Goal: Answer question/provide support: Share knowledge or assist other users

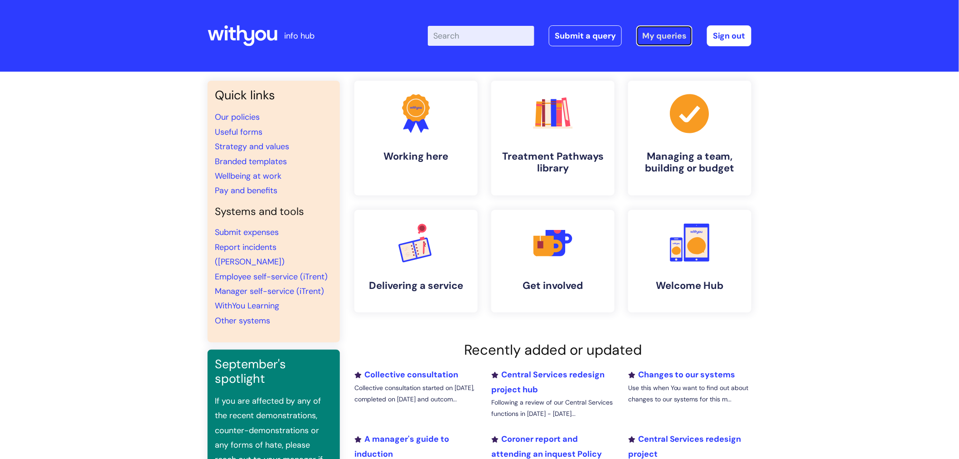
click at [668, 38] on link "My queries" at bounding box center [664, 35] width 56 height 21
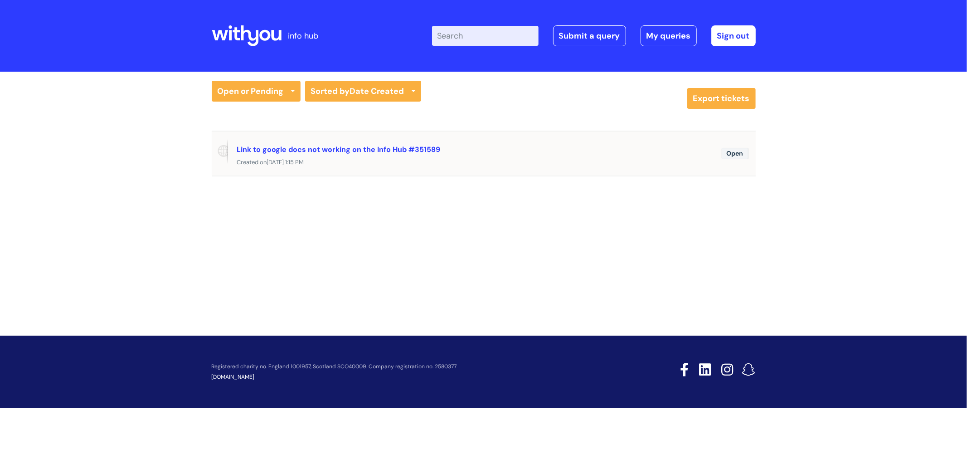
click at [732, 156] on span "Open" at bounding box center [734, 153] width 27 height 11
click at [737, 153] on span "Open" at bounding box center [734, 153] width 27 height 11
click at [732, 211] on div "Open or Pending All Tickets Open or Pending Resolved or Closed Date Created Las…" at bounding box center [483, 143] width 967 height 143
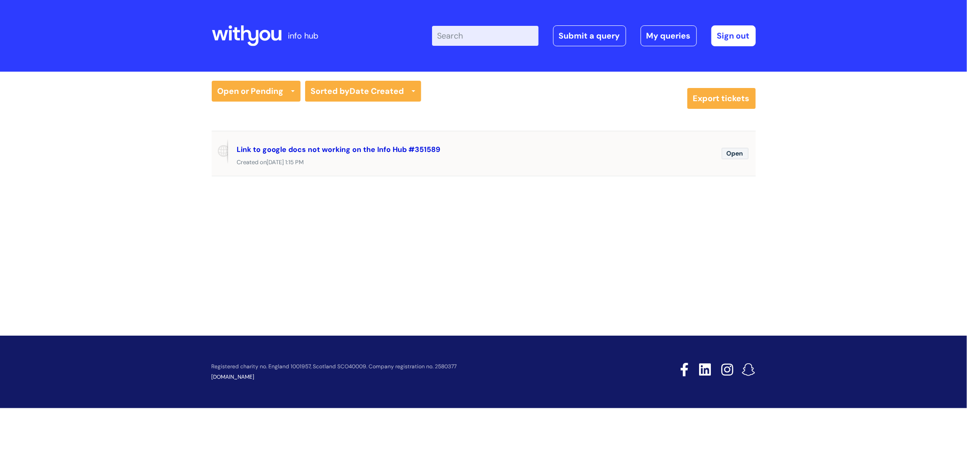
drag, startPoint x: 736, startPoint y: 155, endPoint x: 409, endPoint y: 147, distance: 327.3
click at [409, 147] on link "Link to google docs not working on the Info Hub #351589" at bounding box center [338, 150] width 203 height 10
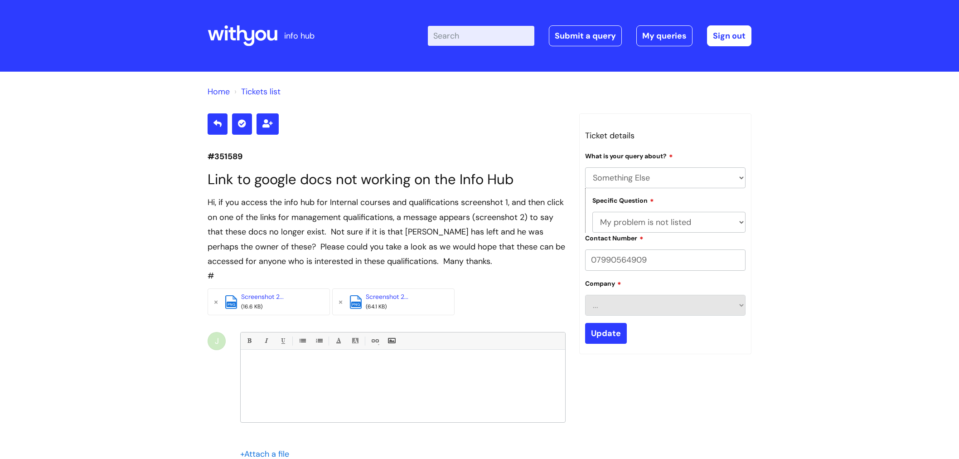
select select "Something Else"
select select "My problem is not listed"
